Goal: Information Seeking & Learning: Find specific fact

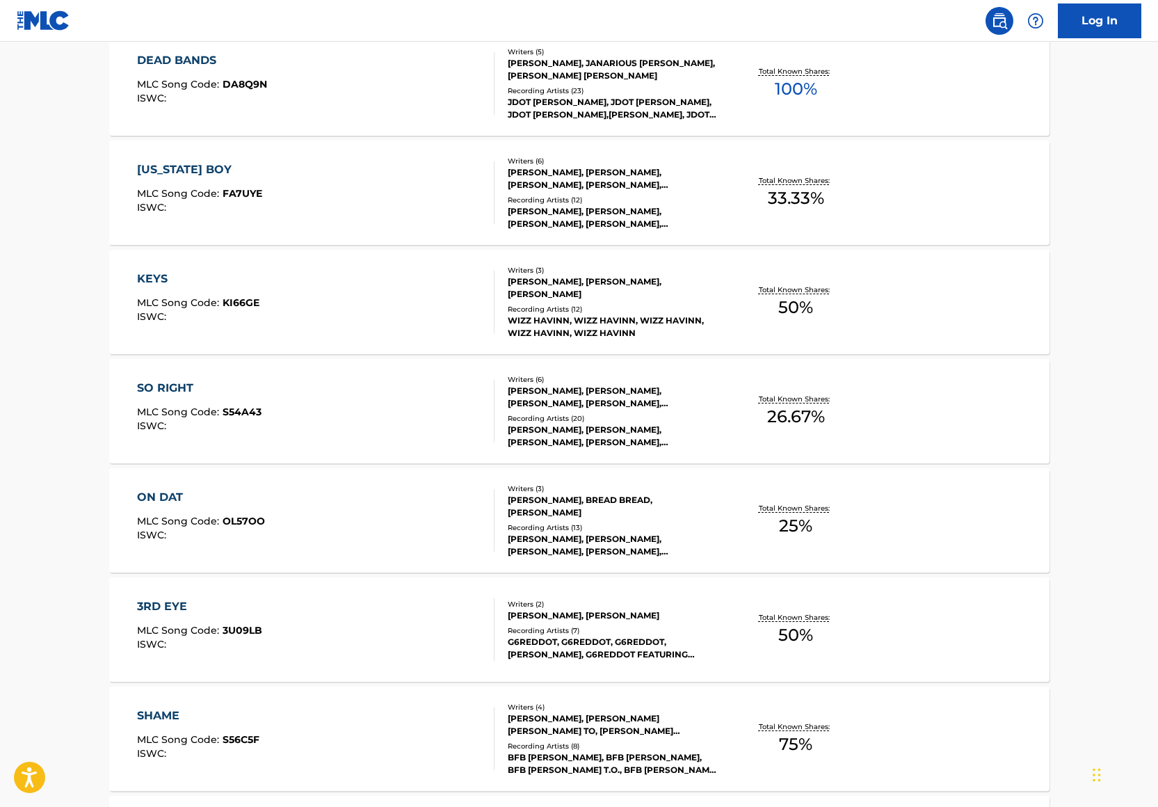
scroll to position [1590, 0]
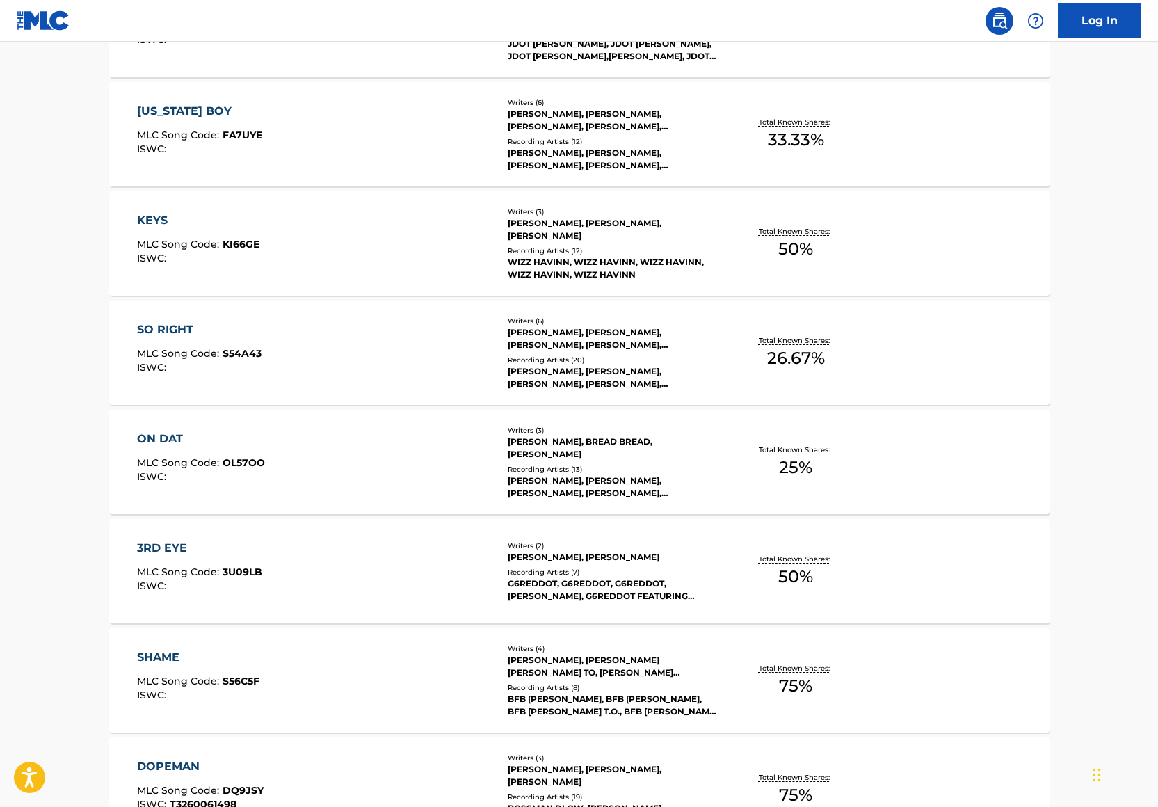
click at [845, 487] on div "ON DAT MLC Song Code : OL57OO ISWC : Writers ( 3 ) [PERSON_NAME], BREAD BREAD, …" at bounding box center [579, 462] width 941 height 104
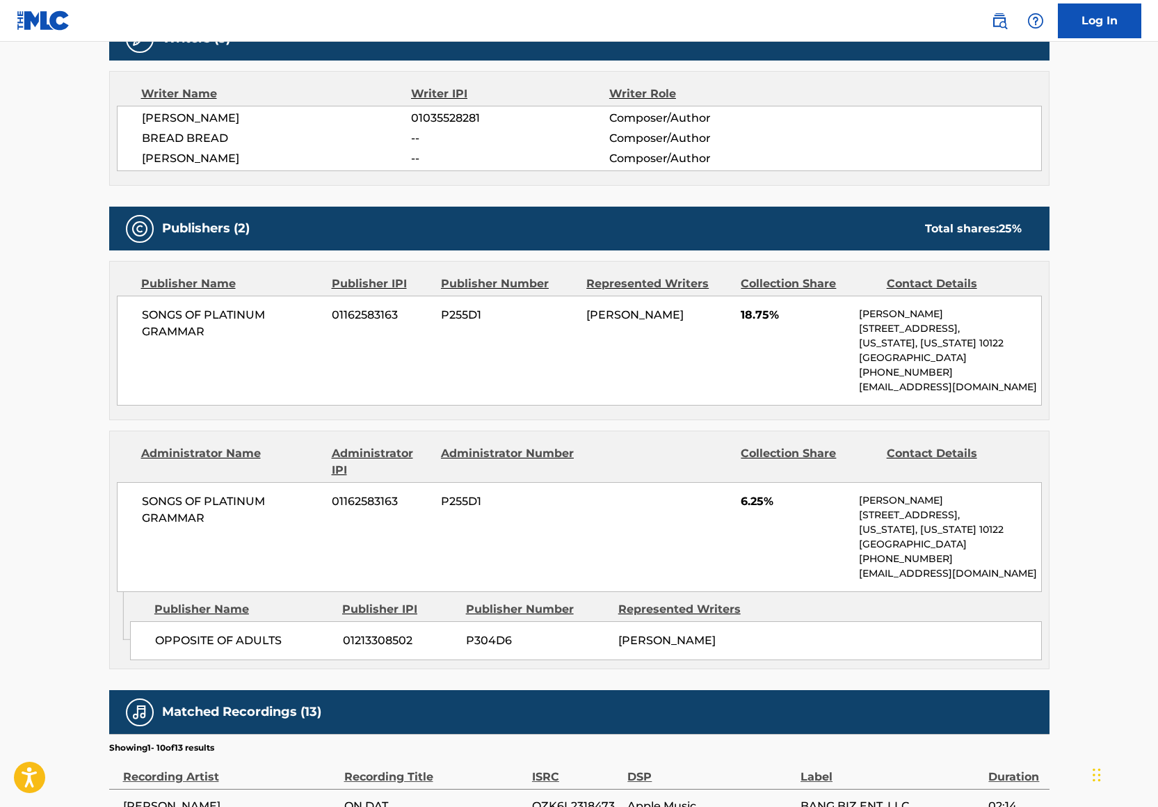
scroll to position [198, 0]
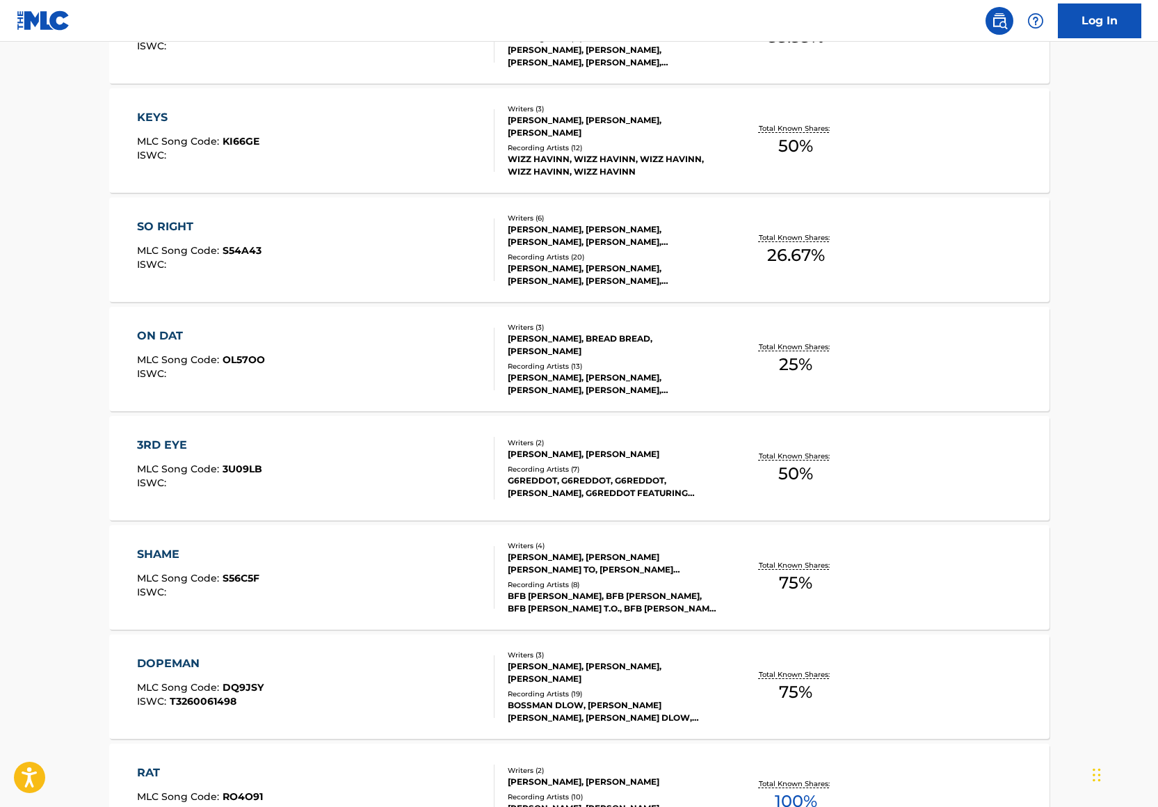
scroll to position [1842, 0]
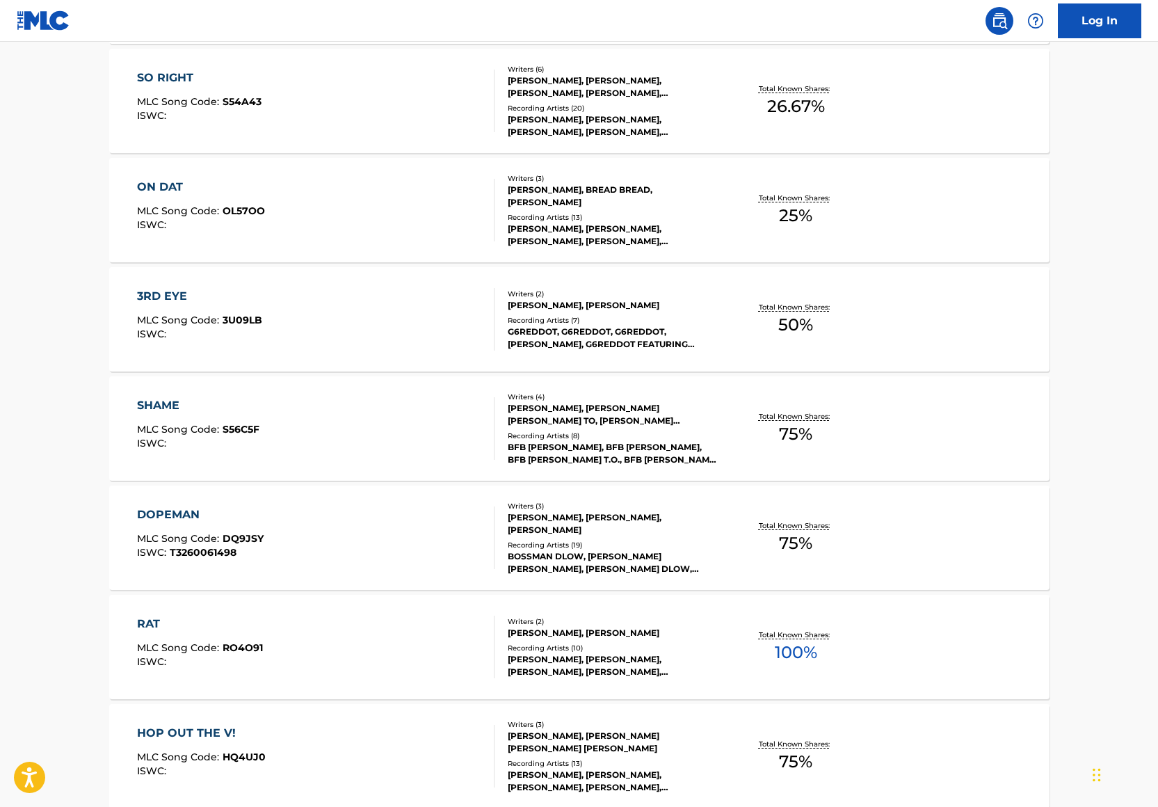
click at [585, 436] on div "Recording Artists ( 8 )" at bounding box center [613, 436] width 210 height 10
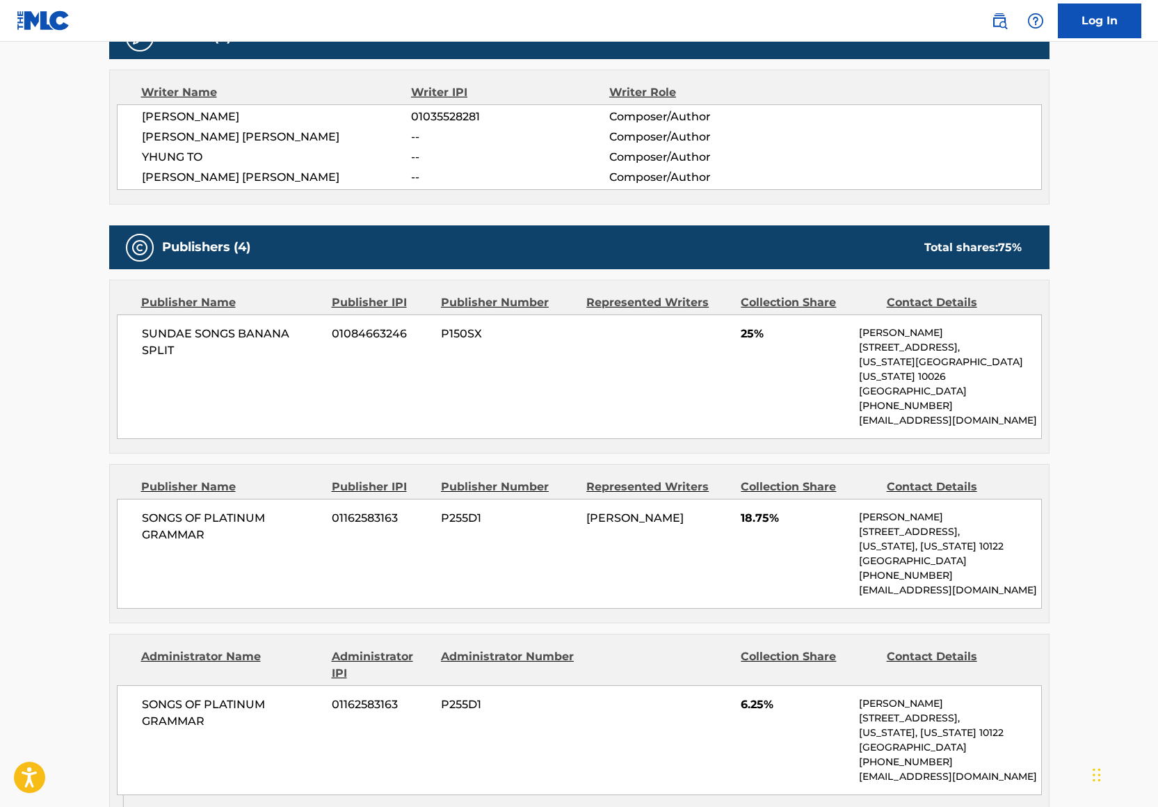
scroll to position [623, 0]
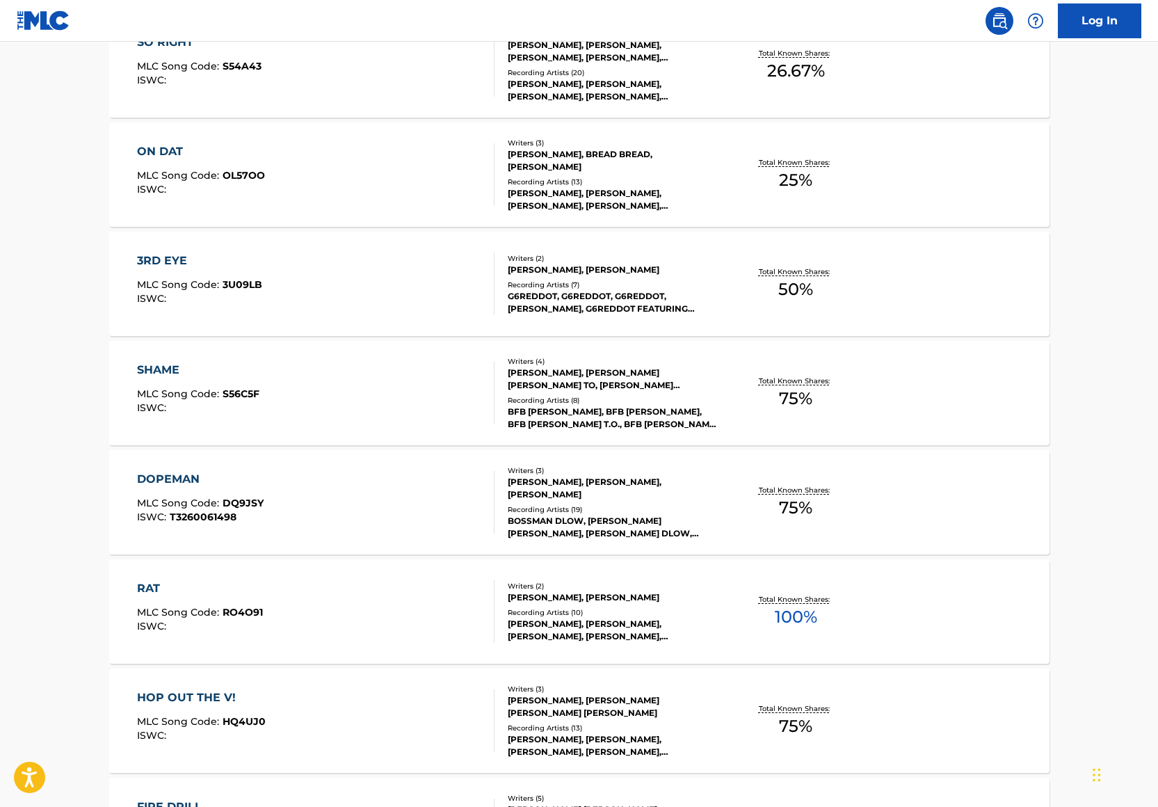
scroll to position [2112, 0]
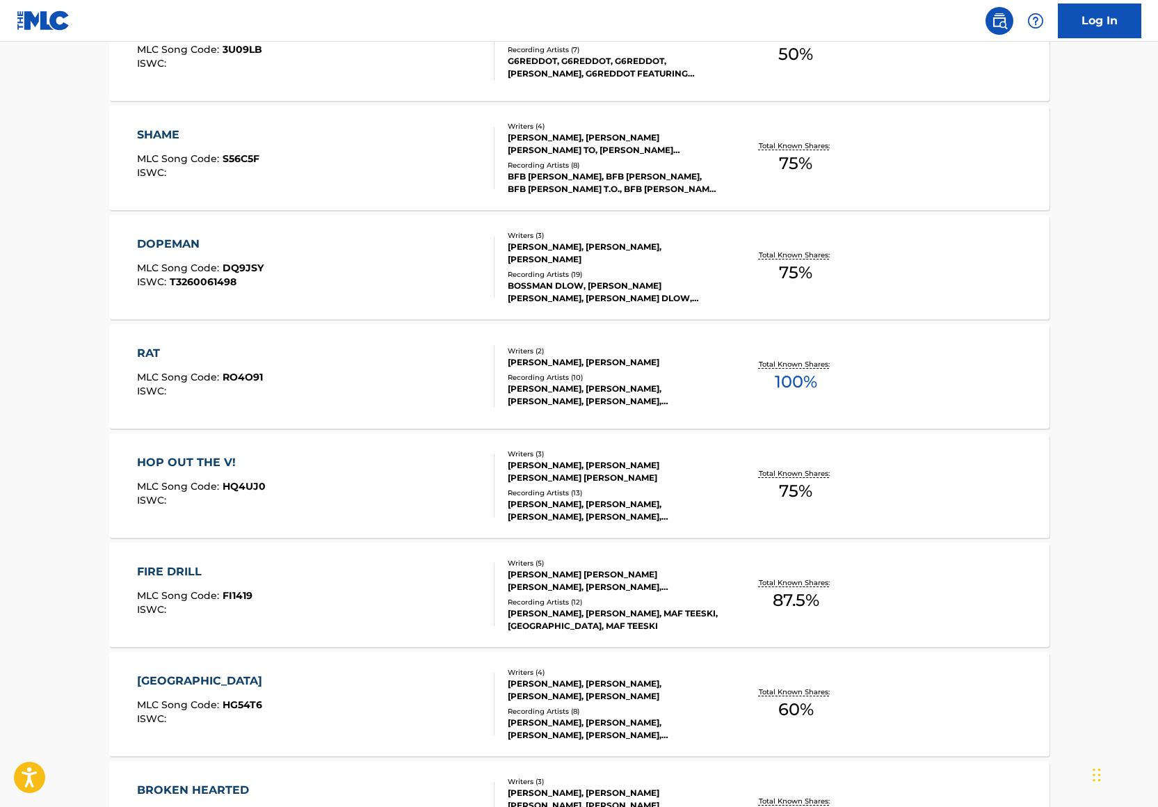
click at [390, 571] on div "FIRE DRILL MLC Song Code : FI1419 ISWC :" at bounding box center [316, 595] width 358 height 63
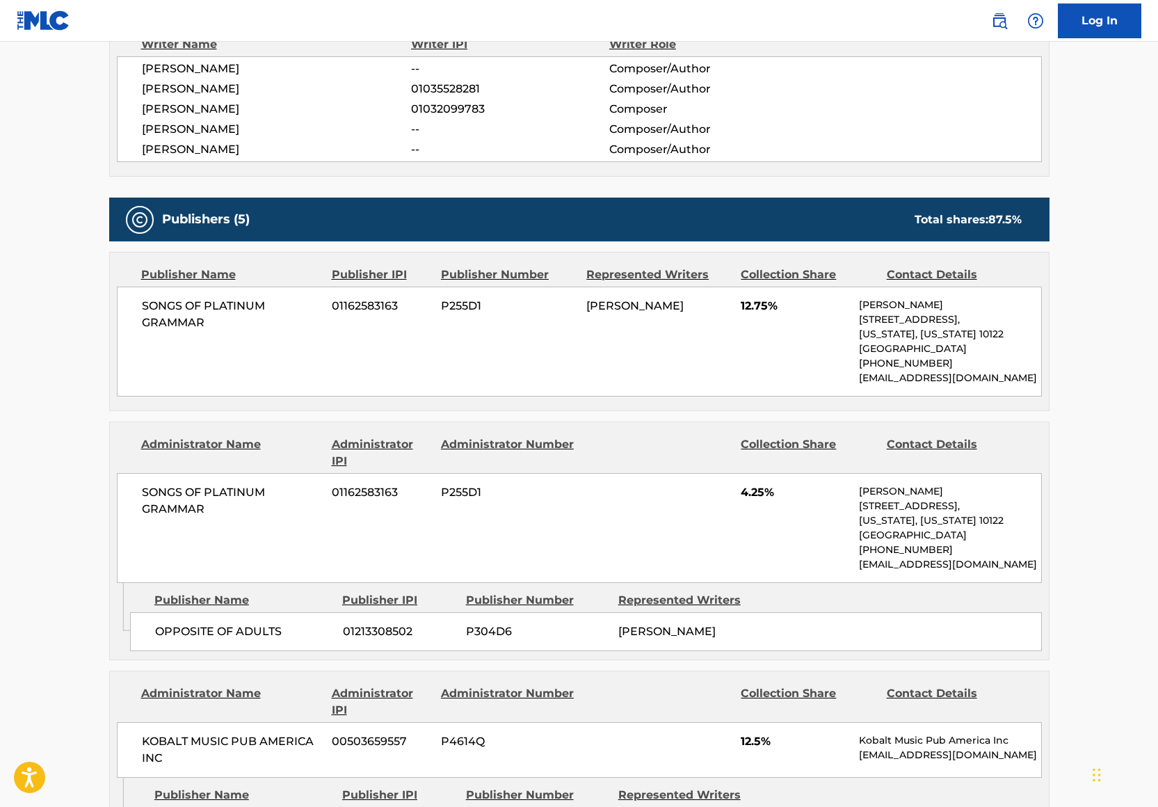
scroll to position [509, 0]
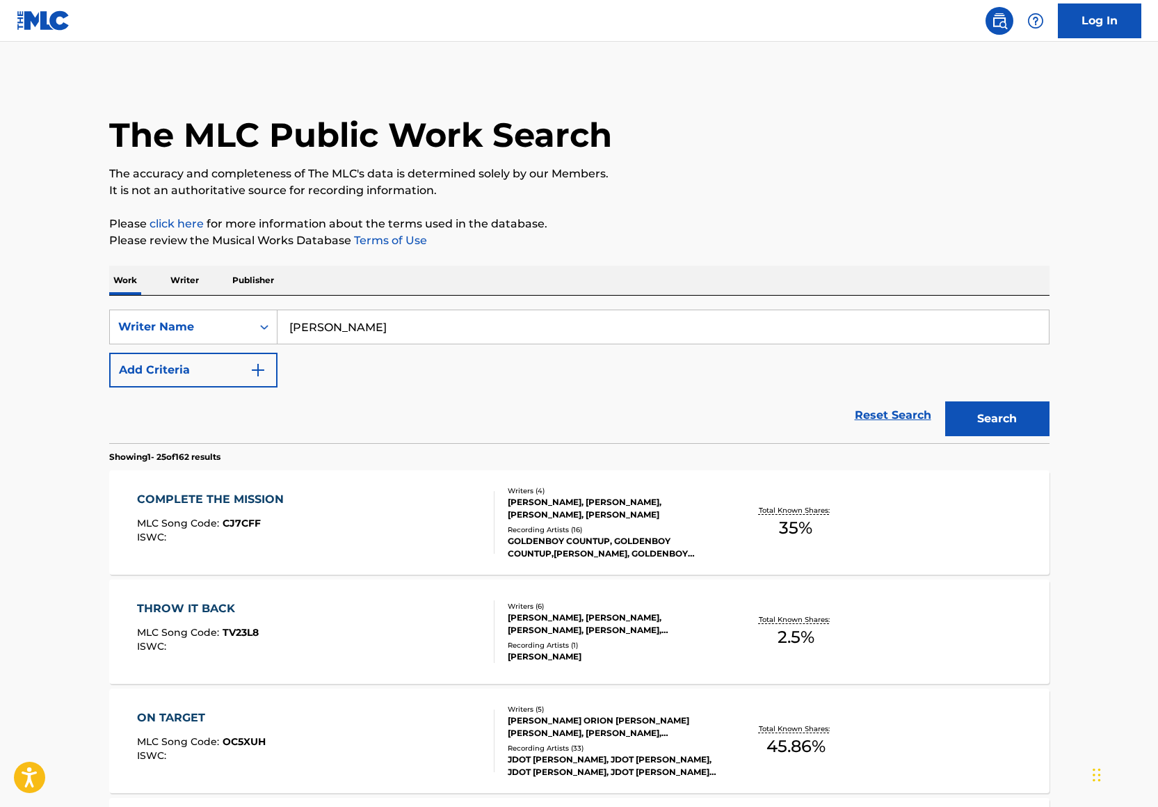
click at [337, 321] on input "[PERSON_NAME]" at bounding box center [664, 326] width 772 height 33
click at [337, 320] on input "[PERSON_NAME]" at bounding box center [664, 326] width 772 height 33
paste input "[PERSON_NAME] [PERSON_NAME]"
type input "[PERSON_NAME] [PERSON_NAME]"
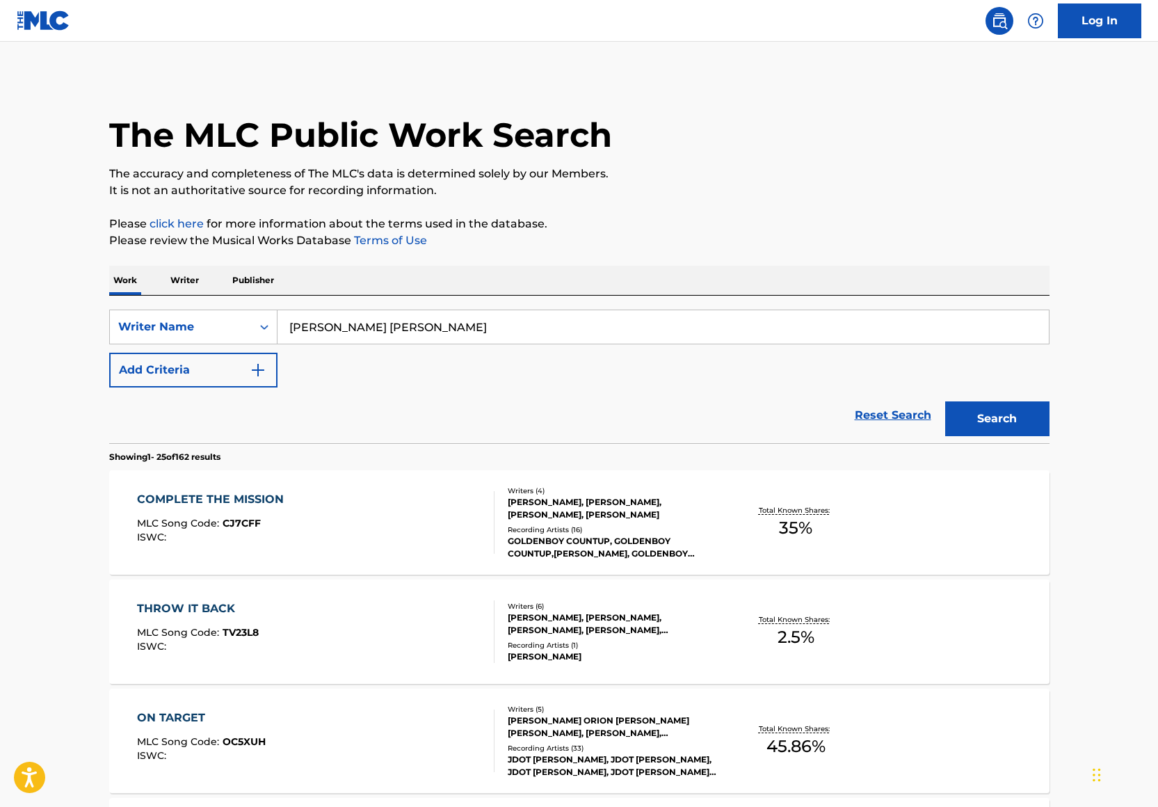
click at [1000, 415] on button "Search" at bounding box center [998, 418] width 104 height 35
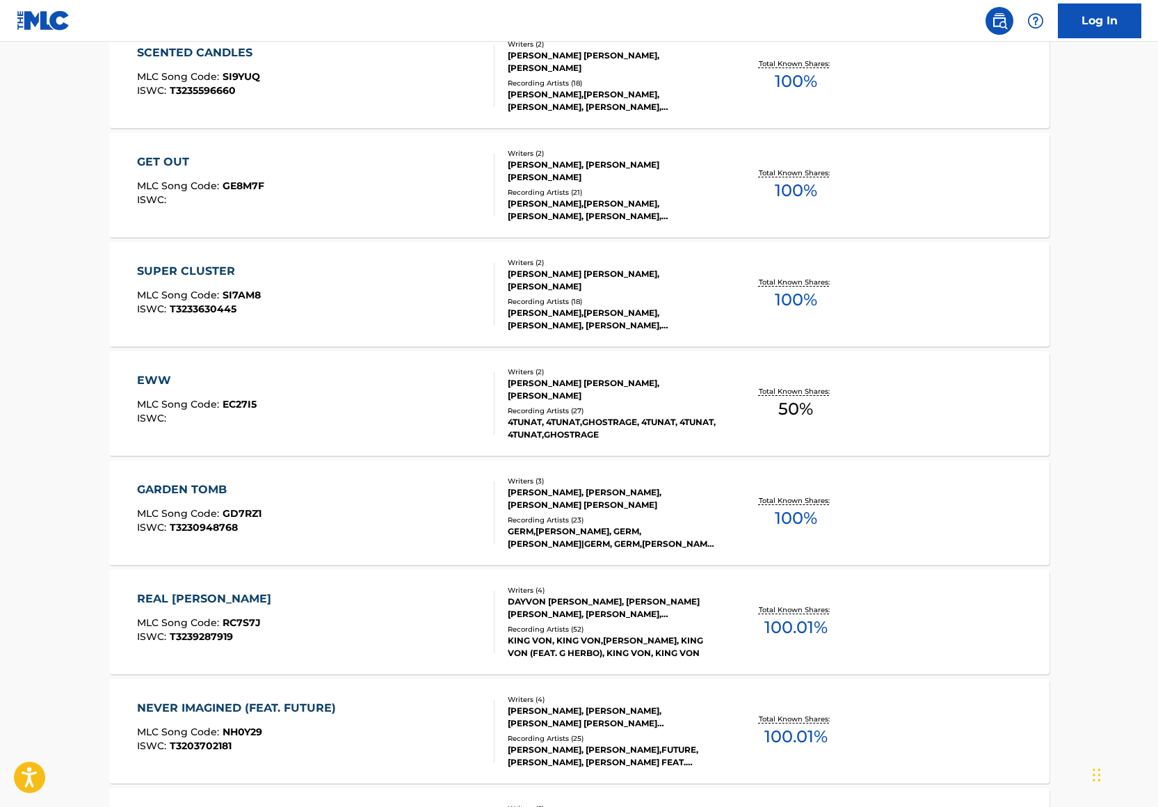
scroll to position [1019, 0]
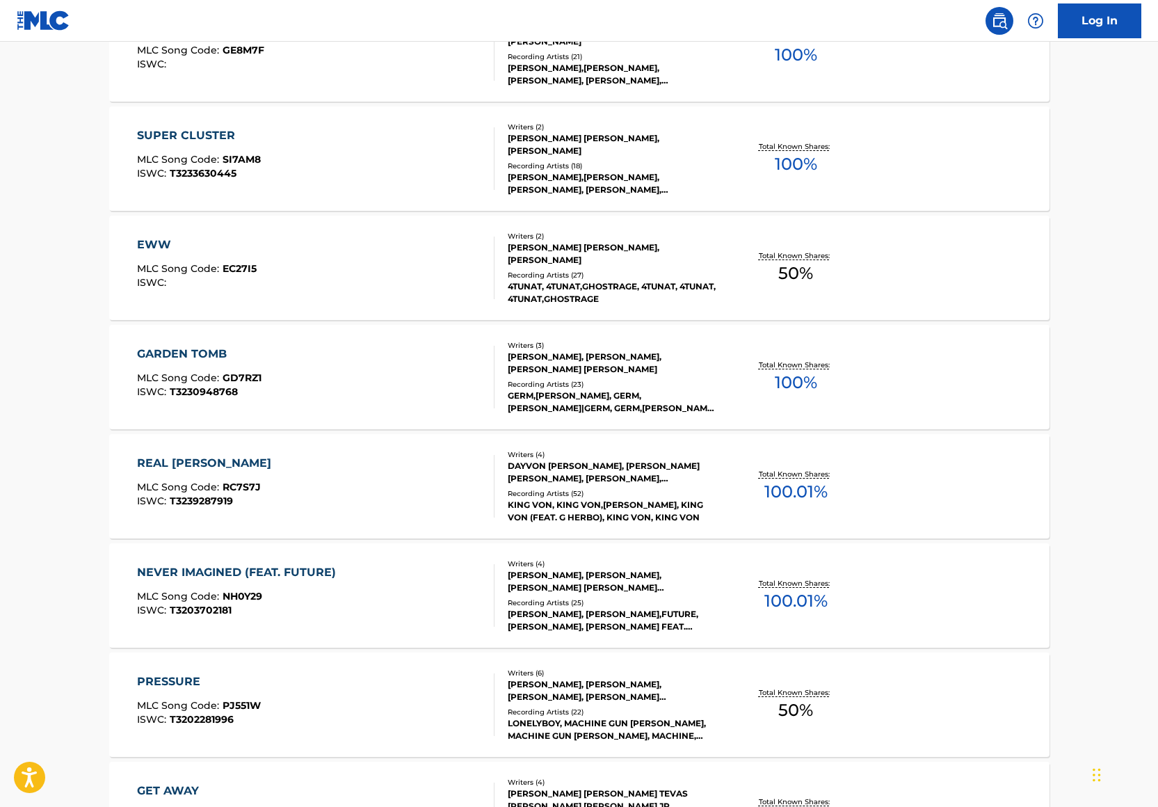
click at [468, 578] on div "NEVER IMAGINED (FEAT. FUTURE) MLC Song Code : NH0Y29 ISWC : T3203702181" at bounding box center [316, 595] width 358 height 63
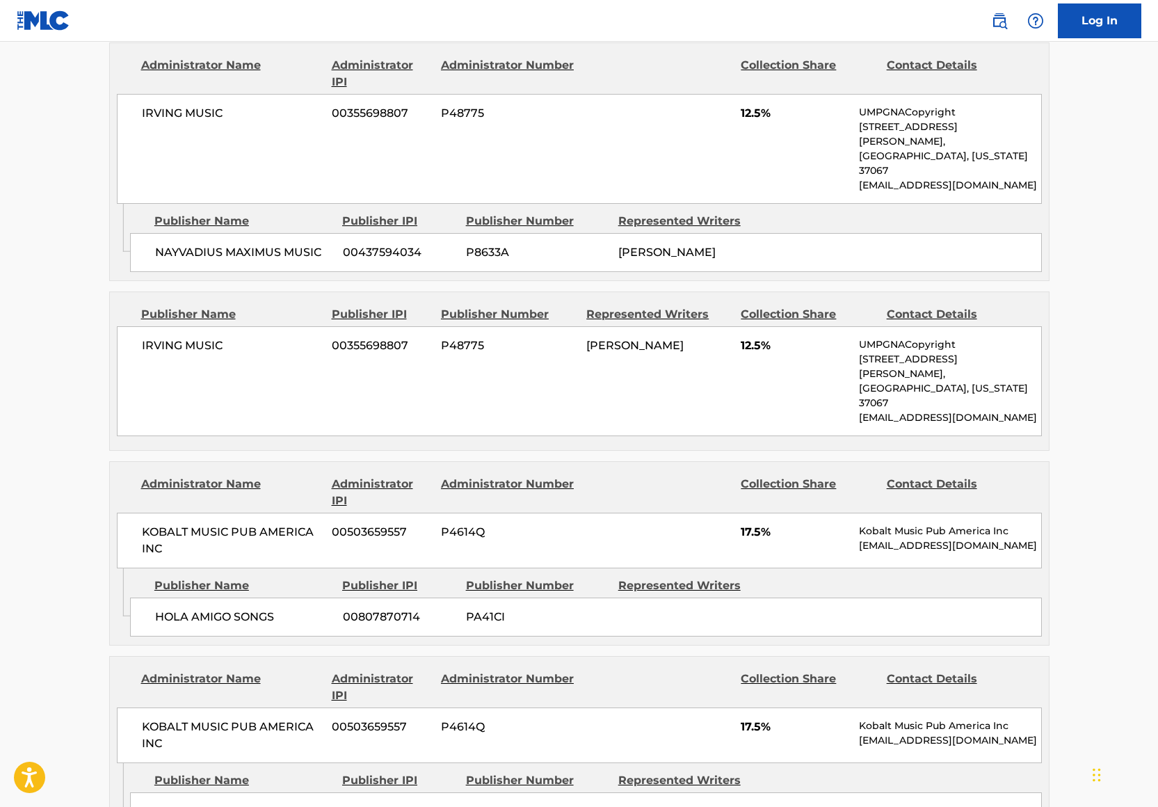
scroll to position [1039, 0]
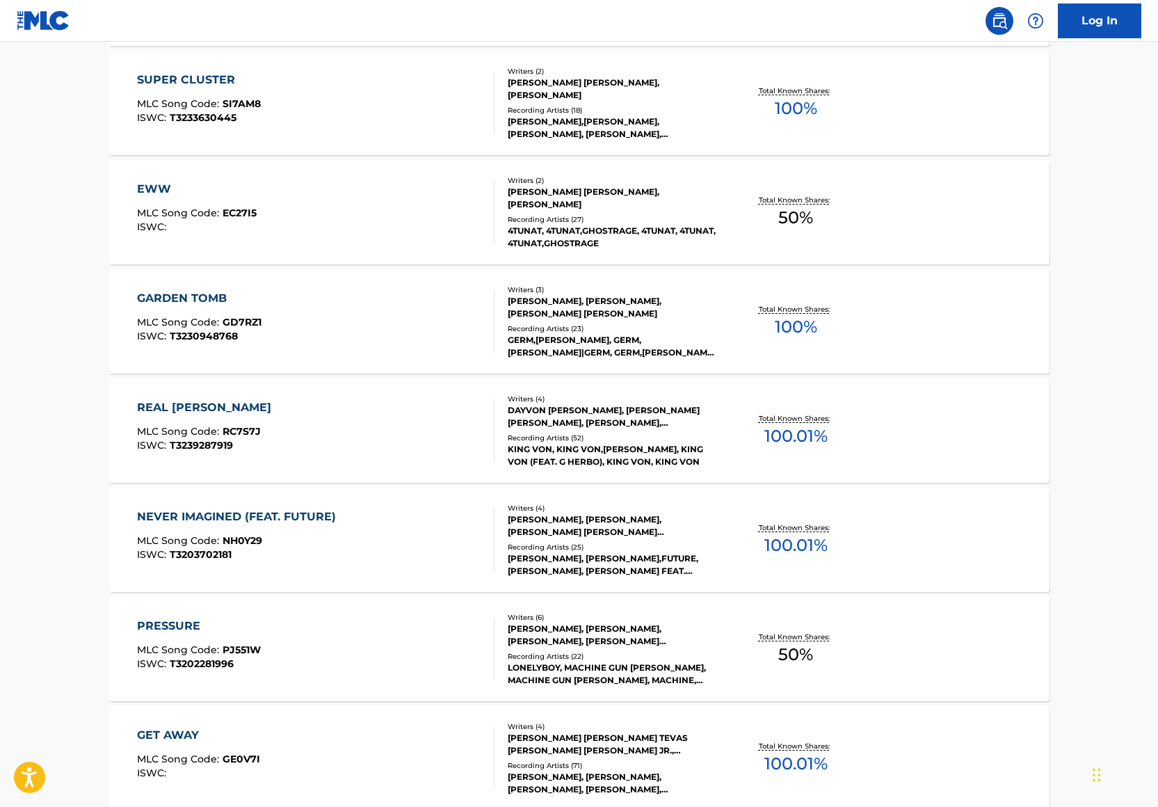
scroll to position [1055, 0]
